Goal: Connect with others: Connect with others

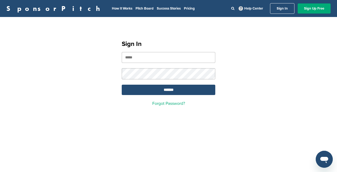
click at [158, 52] on input "email" at bounding box center [169, 57] width 94 height 11
type input "**********"
click at [175, 89] on input "*******" at bounding box center [169, 90] width 94 height 10
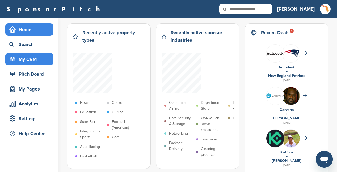
click at [30, 58] on div "My CRM" at bounding box center [30, 59] width 45 height 10
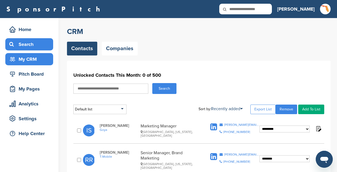
click at [26, 48] on div "Search" at bounding box center [30, 45] width 45 height 10
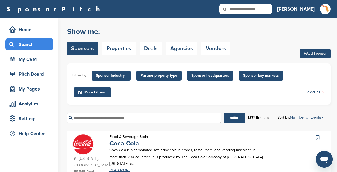
click at [115, 116] on input "text" at bounding box center [144, 118] width 154 height 10
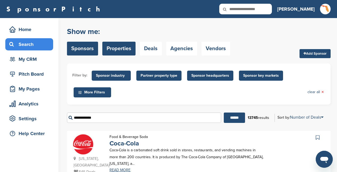
type input "**********"
click at [125, 49] on link "Properties" at bounding box center [118, 49] width 33 height 14
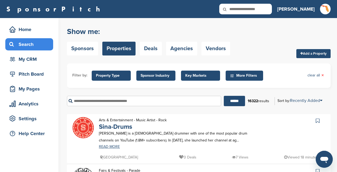
click at [96, 100] on input "text" at bounding box center [144, 101] width 154 height 10
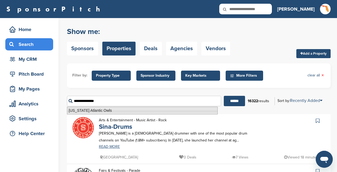
click at [106, 111] on li "Florida Atlantic Owls" at bounding box center [142, 111] width 151 height 8
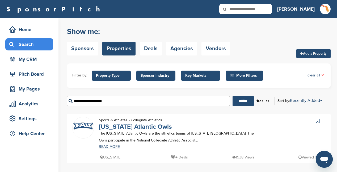
type input "**********"
click at [148, 128] on link "Florida Atlantic Owls" at bounding box center [135, 127] width 73 height 8
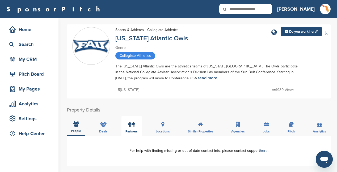
click at [133, 126] on icon at bounding box center [133, 124] width 3 height 5
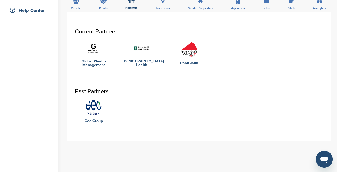
scroll to position [133, 0]
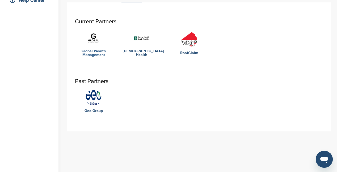
click at [91, 52] on link "Global Wealth Management" at bounding box center [93, 52] width 37 height 7
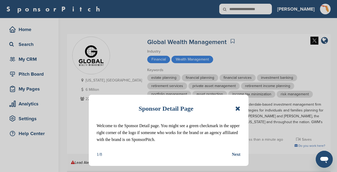
click at [238, 108] on icon at bounding box center [237, 109] width 5 height 6
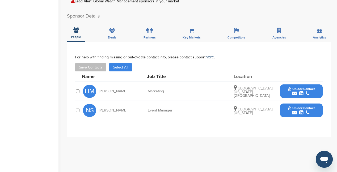
scroll to position [162, 0]
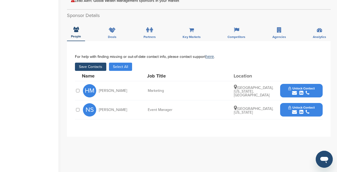
click at [76, 110] on div at bounding box center [77, 109] width 5 height 5
click at [76, 109] on div at bounding box center [77, 109] width 5 height 5
click at [97, 66] on button "Save Contacts" at bounding box center [90, 67] width 31 height 8
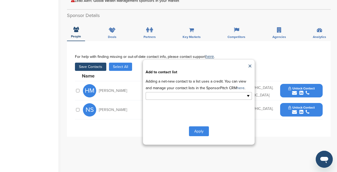
click at [249, 97] on ul at bounding box center [199, 96] width 106 height 8
click at [163, 105] on li "Default List" at bounding box center [199, 104] width 106 height 9
click at [198, 130] on button "Apply" at bounding box center [199, 133] width 20 height 10
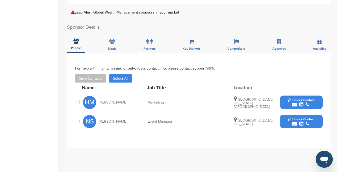
scroll to position [151, 0]
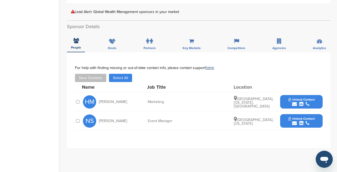
click at [303, 121] on icon "submit" at bounding box center [301, 123] width 4 height 5
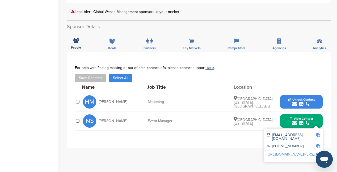
click at [290, 152] on link "http://www.linkedin.com/in/natalia-sterenberg-84037465" at bounding box center [299, 154] width 65 height 5
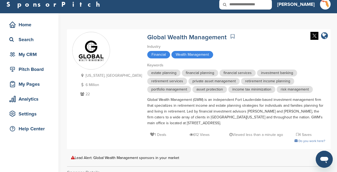
scroll to position [0, 0]
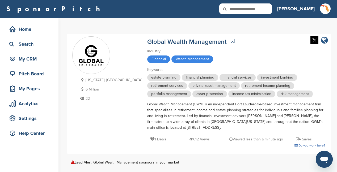
click at [325, 37] on icon "company link" at bounding box center [324, 40] width 7 height 8
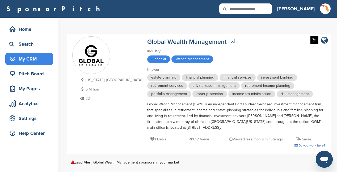
click at [28, 61] on div "My CRM" at bounding box center [30, 59] width 45 height 10
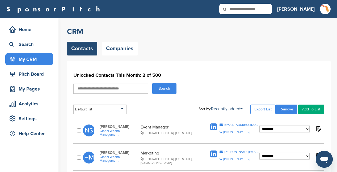
click at [307, 128] on select "**********" at bounding box center [284, 129] width 50 height 7
select select "********"
click at [259, 126] on select "**********" at bounding box center [284, 129] width 50 height 7
click at [320, 130] on img at bounding box center [318, 128] width 7 height 7
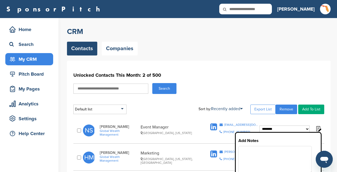
click at [263, 152] on textarea at bounding box center [274, 160] width 73 height 28
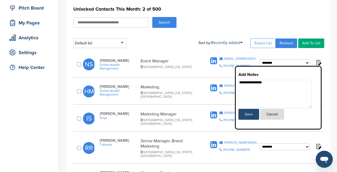
scroll to position [65, 0]
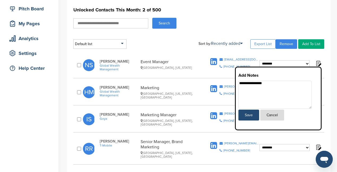
type textarea "**********"
click at [250, 112] on button "Save" at bounding box center [248, 115] width 21 height 11
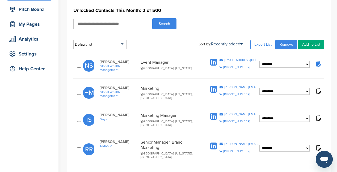
scroll to position [0, 0]
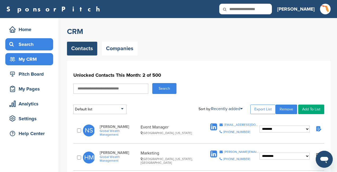
click at [26, 47] on div "Search" at bounding box center [30, 45] width 45 height 10
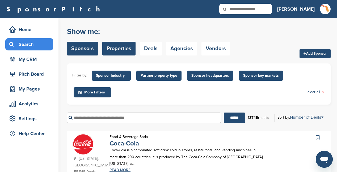
click at [121, 52] on link "Properties" at bounding box center [118, 49] width 33 height 14
click at [97, 117] on input "text" at bounding box center [144, 118] width 154 height 10
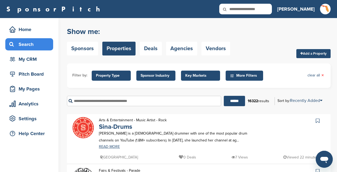
click at [115, 100] on input "text" at bounding box center [144, 101] width 154 height 10
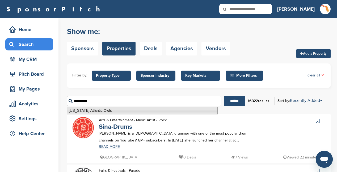
click at [104, 111] on li "[US_STATE] Atlantic Owls" at bounding box center [142, 111] width 151 height 8
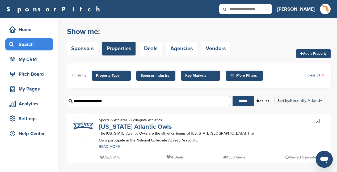
type input "**********"
click at [128, 128] on link "[US_STATE] Atlantic Owls" at bounding box center [135, 127] width 73 height 8
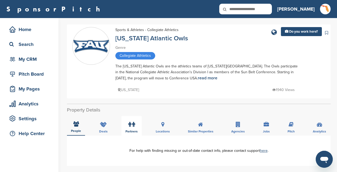
click at [130, 127] on icon at bounding box center [129, 124] width 3 height 5
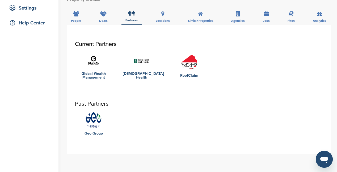
scroll to position [111, 0]
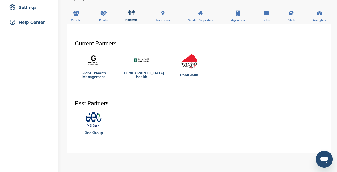
click at [193, 65] on img at bounding box center [189, 62] width 16 height 16
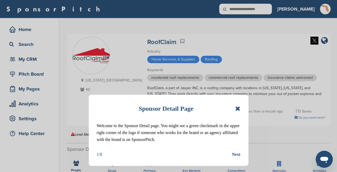
click at [237, 156] on div "Next" at bounding box center [236, 154] width 9 height 7
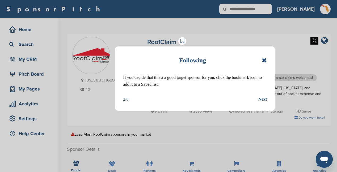
click at [262, 98] on div "Next" at bounding box center [262, 99] width 9 height 7
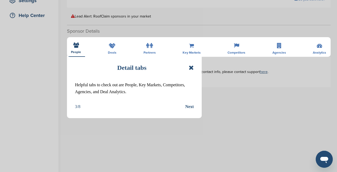
scroll to position [123, 0]
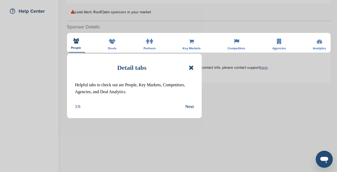
click at [190, 68] on icon at bounding box center [191, 68] width 5 height 6
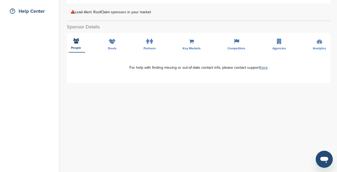
click at [148, 42] on div "**********" at bounding box center [199, 143] width 264 height 245
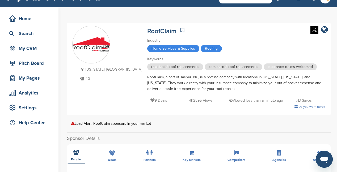
scroll to position [5, 0]
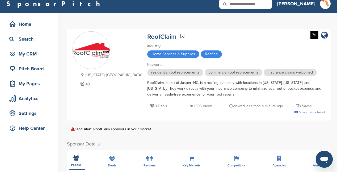
click at [330, 38] on div "Florida, USA 40 RoofClaim Industry Home Services & Supplies Roofing Keywords re…" at bounding box center [199, 75] width 264 height 92
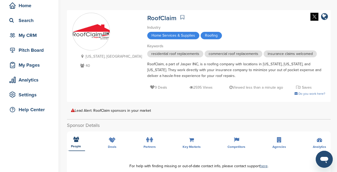
scroll to position [50, 0]
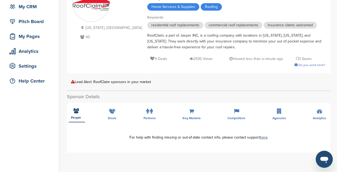
scroll to position [45, 0]
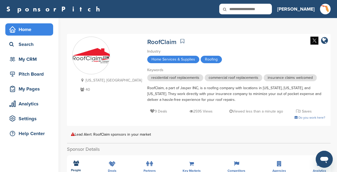
click at [28, 26] on div "Home" at bounding box center [30, 30] width 45 height 10
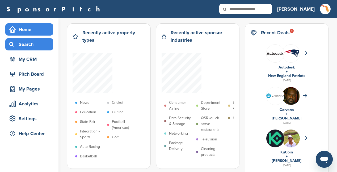
click at [31, 44] on div "Search" at bounding box center [30, 45] width 45 height 10
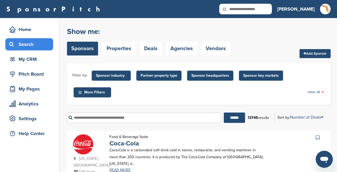
click at [100, 117] on input "text" at bounding box center [144, 118] width 154 height 10
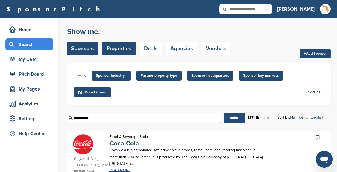
type input "**********"
click at [121, 51] on link "Properties" at bounding box center [118, 49] width 33 height 14
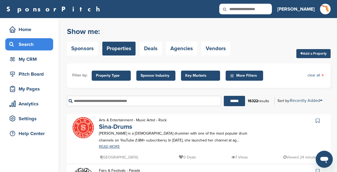
click at [103, 101] on input "text" at bounding box center [144, 101] width 154 height 10
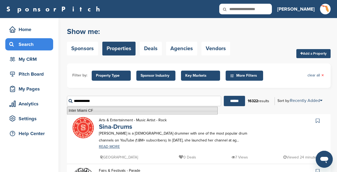
click at [94, 110] on li "Inter Miami CF" at bounding box center [142, 111] width 151 height 8
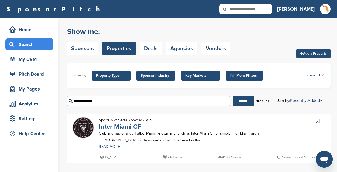
type input "**********"
click at [131, 127] on link "Inter Miami CF" at bounding box center [120, 127] width 42 height 8
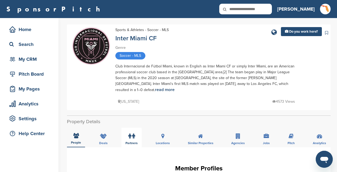
click at [130, 135] on label at bounding box center [131, 136] width 7 height 11
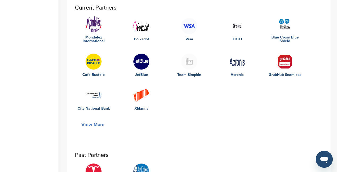
scroll to position [160, 0]
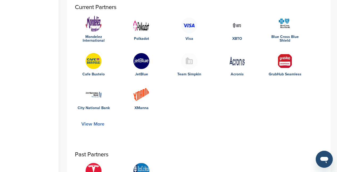
click at [95, 118] on button "View More" at bounding box center [93, 124] width 36 height 12
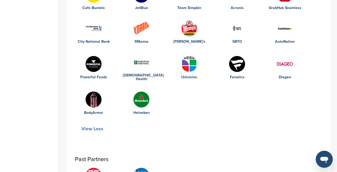
scroll to position [238, 0]
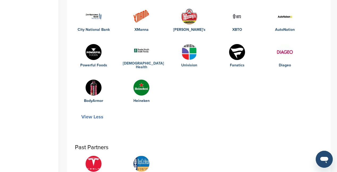
click at [148, 62] on link "Baptist Health" at bounding box center [141, 65] width 37 height 7
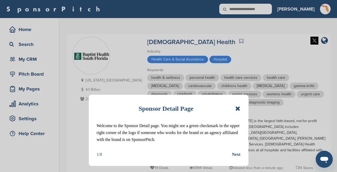
click at [239, 107] on icon at bounding box center [237, 109] width 5 height 6
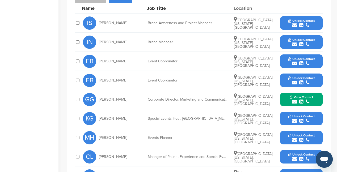
scroll to position [261, 0]
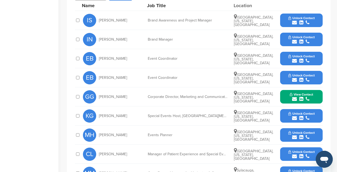
click at [76, 94] on div at bounding box center [77, 96] width 5 height 5
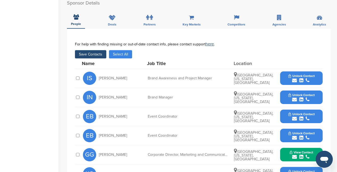
scroll to position [202, 0]
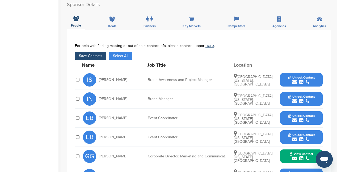
click at [91, 52] on button "Save Contacts" at bounding box center [90, 56] width 31 height 8
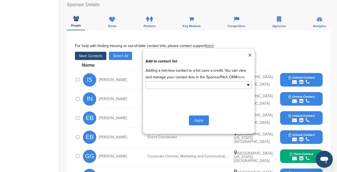
click at [248, 81] on ul at bounding box center [199, 85] width 106 height 8
click at [205, 89] on li "Default List" at bounding box center [199, 93] width 106 height 9
click at [197, 117] on button "Apply" at bounding box center [199, 122] width 20 height 10
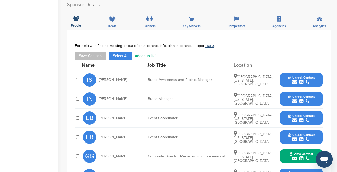
scroll to position [0, 0]
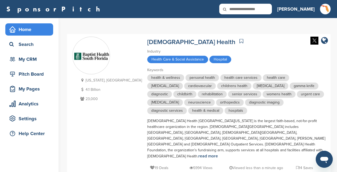
click at [28, 32] on div "Home" at bounding box center [30, 30] width 45 height 10
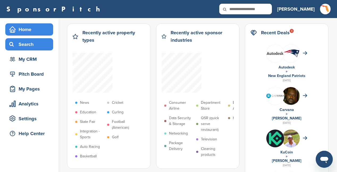
click at [29, 43] on div "Search" at bounding box center [30, 45] width 45 height 10
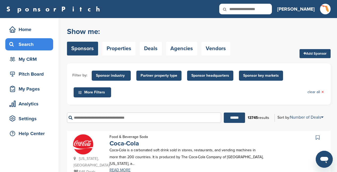
click at [215, 75] on span "Sponsor headquarters" at bounding box center [210, 76] width 38 height 6
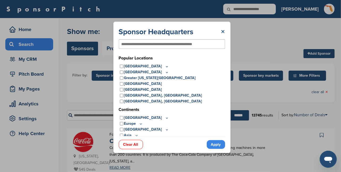
click at [223, 33] on link "×" at bounding box center [223, 32] width 4 height 10
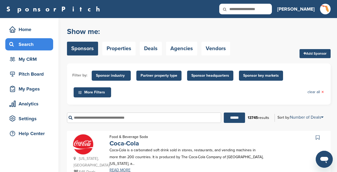
click at [271, 75] on span "Sponsor key markets" at bounding box center [261, 76] width 36 height 6
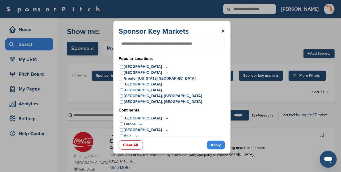
click at [165, 67] on icon at bounding box center [167, 67] width 4 height 5
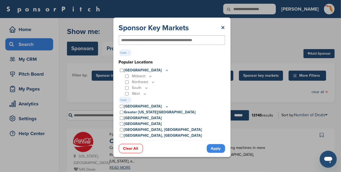
click at [214, 147] on link "Apply" at bounding box center [216, 148] width 18 height 9
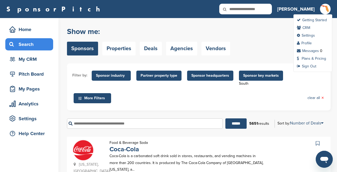
click at [320, 5] on div "Getting Started CRM Settings Profile Messages 0 Plans & Pricing Sign Out" at bounding box center [325, 9] width 11 height 11
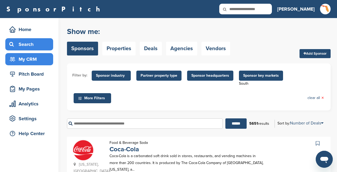
click at [39, 61] on div "My CRM" at bounding box center [30, 59] width 45 height 10
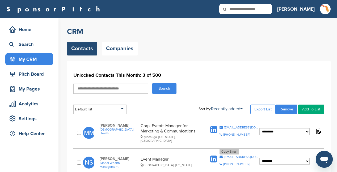
click at [221, 156] on icon at bounding box center [221, 157] width 3 height 3
